Goal: Information Seeking & Learning: Learn about a topic

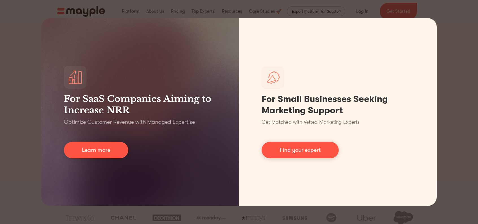
click at [461, 39] on div "For SaaS Companies Aiming to Increase NRR Optimize Customer Revenue with Manage…" at bounding box center [239, 112] width 478 height 224
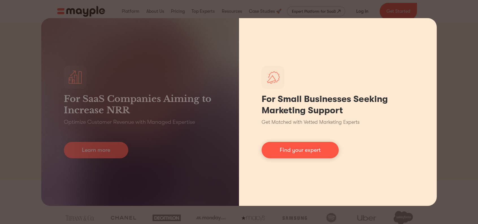
click at [383, 62] on div "For Small Businesses Seeking Marketing Support Get Matched with Vetted Marketin…" at bounding box center [338, 111] width 198 height 187
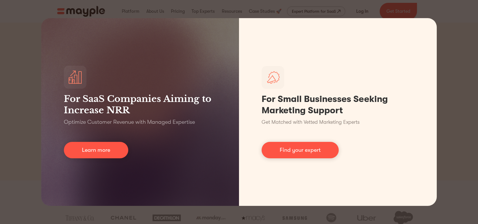
click at [473, 26] on div "For SaaS Companies Aiming to Increase NRR Optimize Customer Revenue with Manage…" at bounding box center [239, 112] width 478 height 224
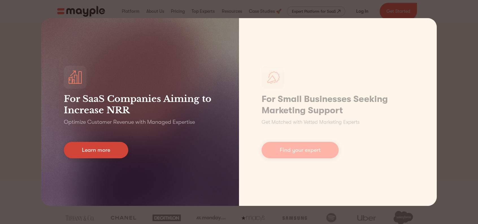
click at [108, 154] on link "Learn more" at bounding box center [96, 150] width 64 height 16
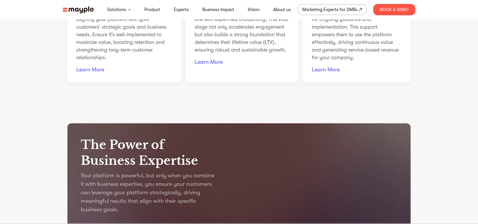
scroll to position [650, 0]
